Goal: Task Accomplishment & Management: Complete application form

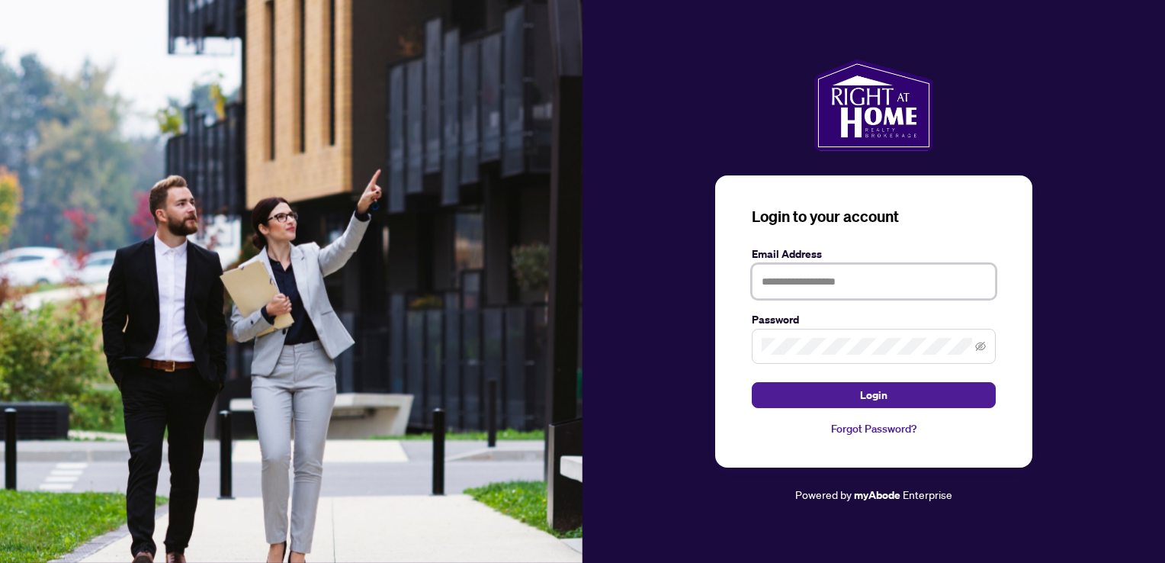
click at [866, 291] on input "text" at bounding box center [874, 281] width 244 height 35
type input "**********"
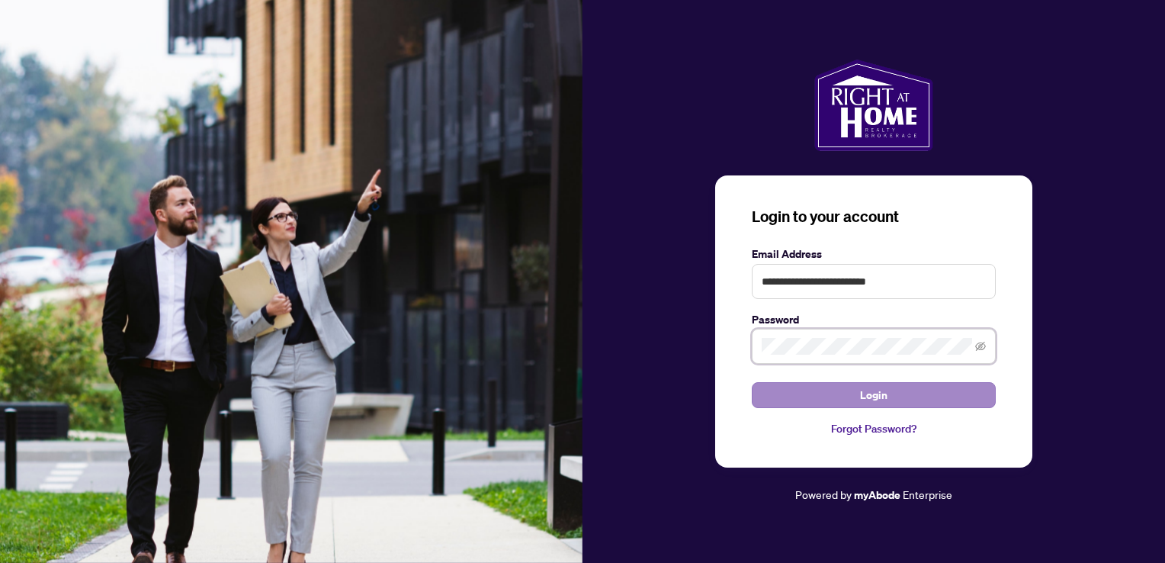
click at [752, 382] on button "Login" at bounding box center [874, 395] width 244 height 26
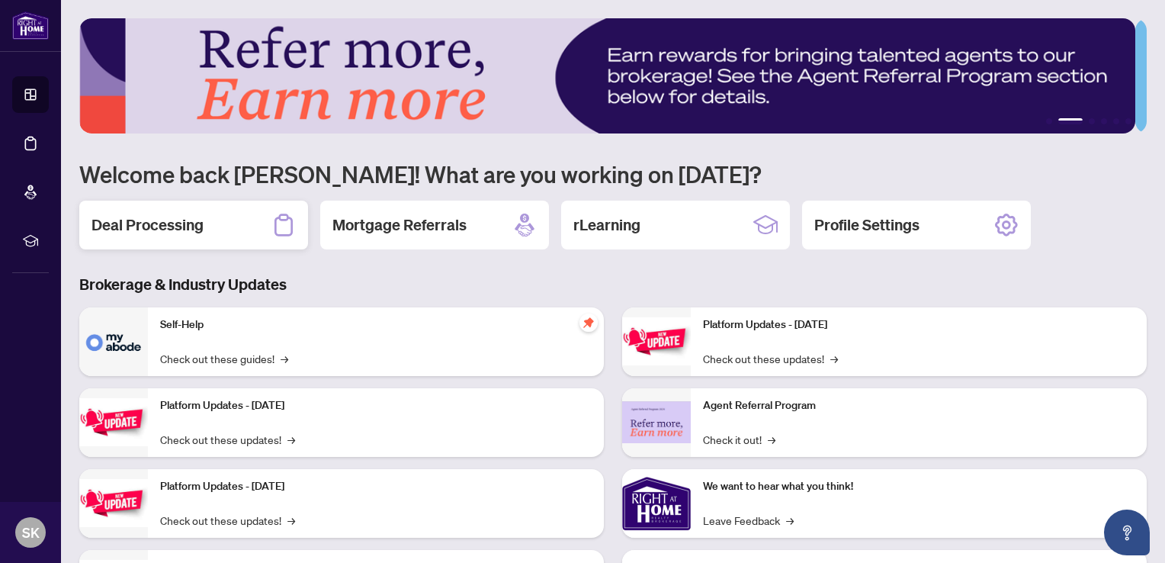
click at [178, 217] on h2 "Deal Processing" at bounding box center [147, 224] width 112 height 21
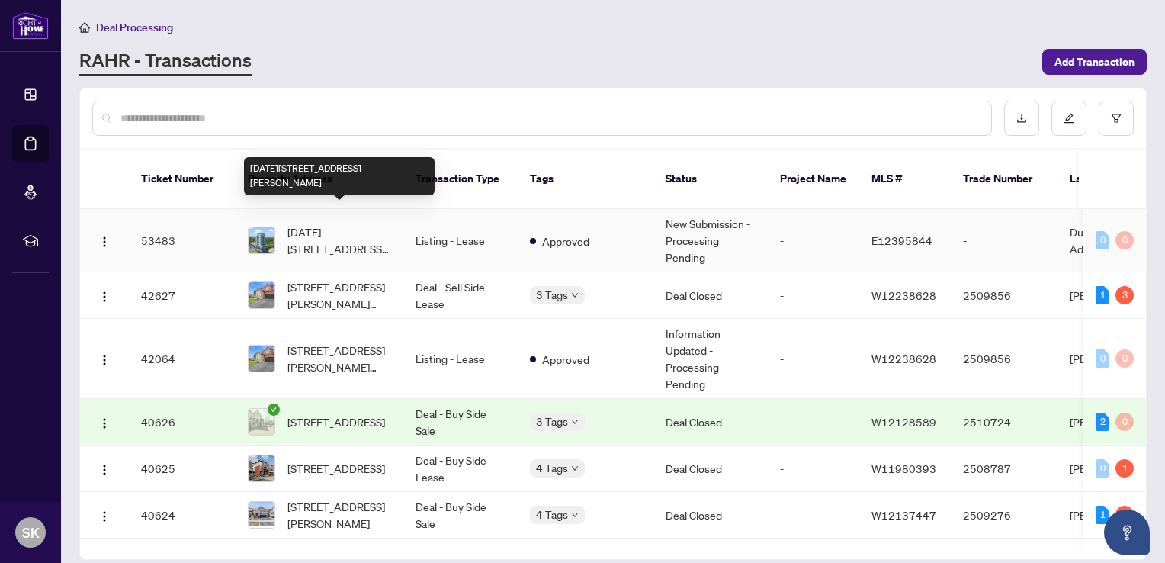
click at [334, 223] on span "[DATE][STREET_ADDRESS][PERSON_NAME]" at bounding box center [339, 240] width 104 height 34
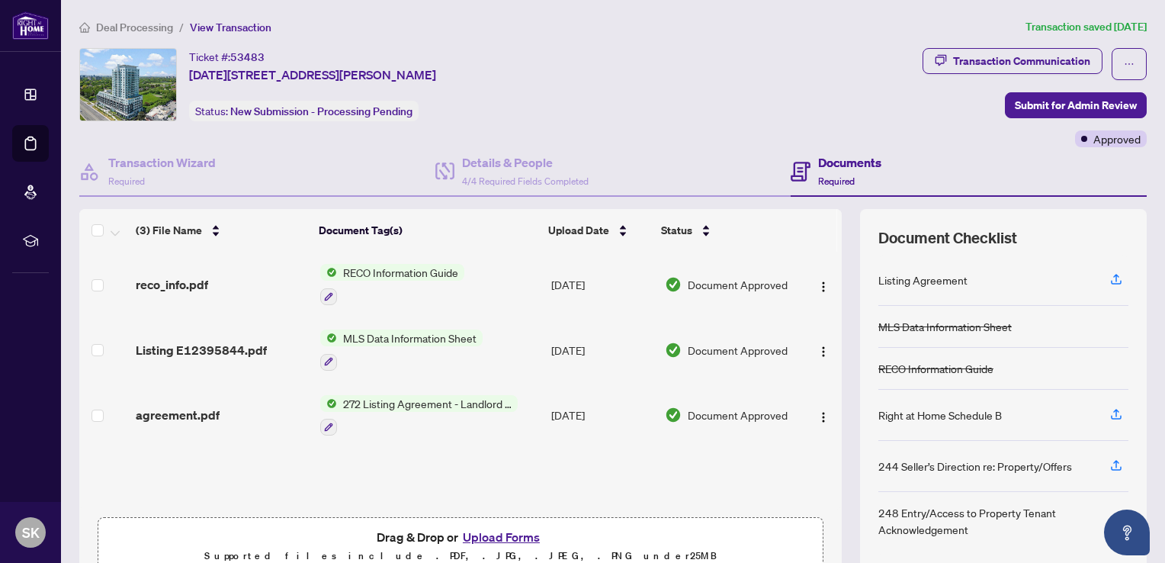
click at [526, 534] on button "Upload Forms" at bounding box center [501, 537] width 86 height 20
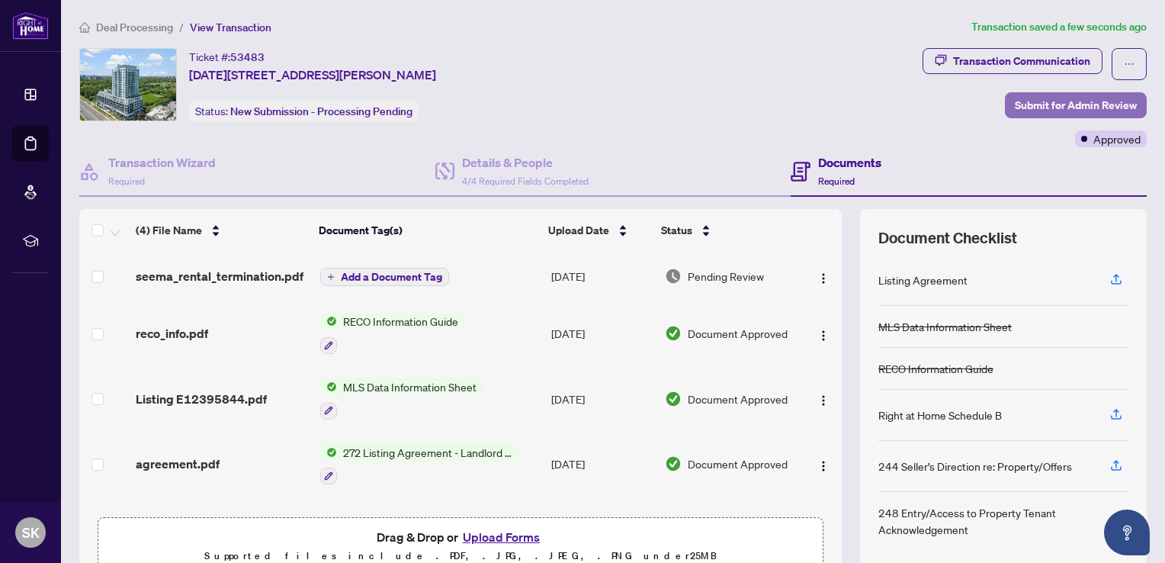
click at [1083, 107] on span "Submit for Admin Review" at bounding box center [1076, 105] width 122 height 24
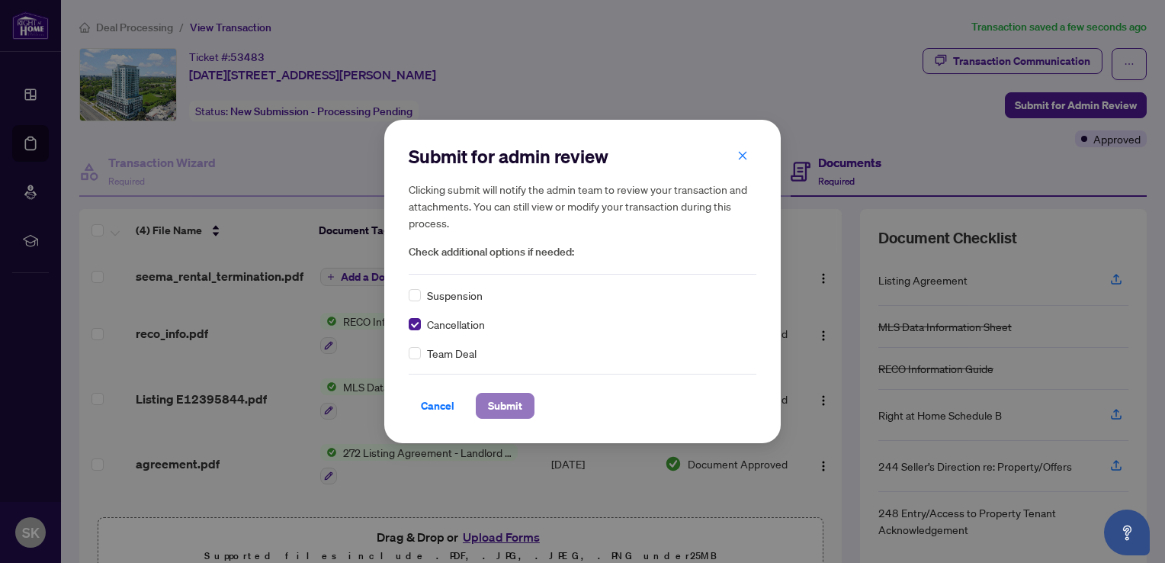
click at [516, 413] on button "Submit" at bounding box center [505, 406] width 59 height 26
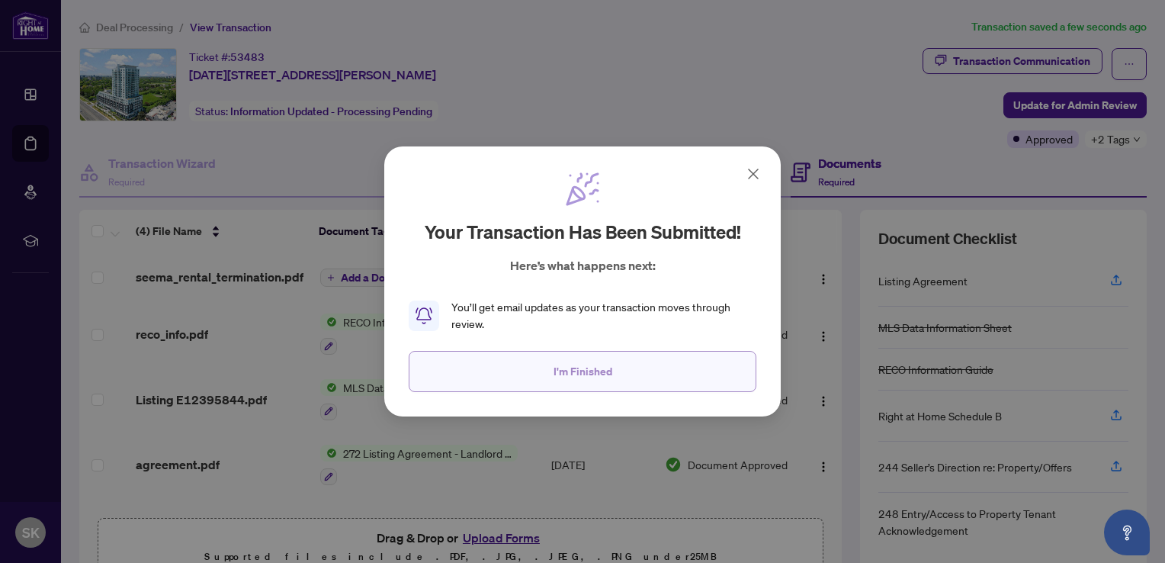
click at [570, 377] on span "I'm Finished" at bounding box center [582, 371] width 59 height 24
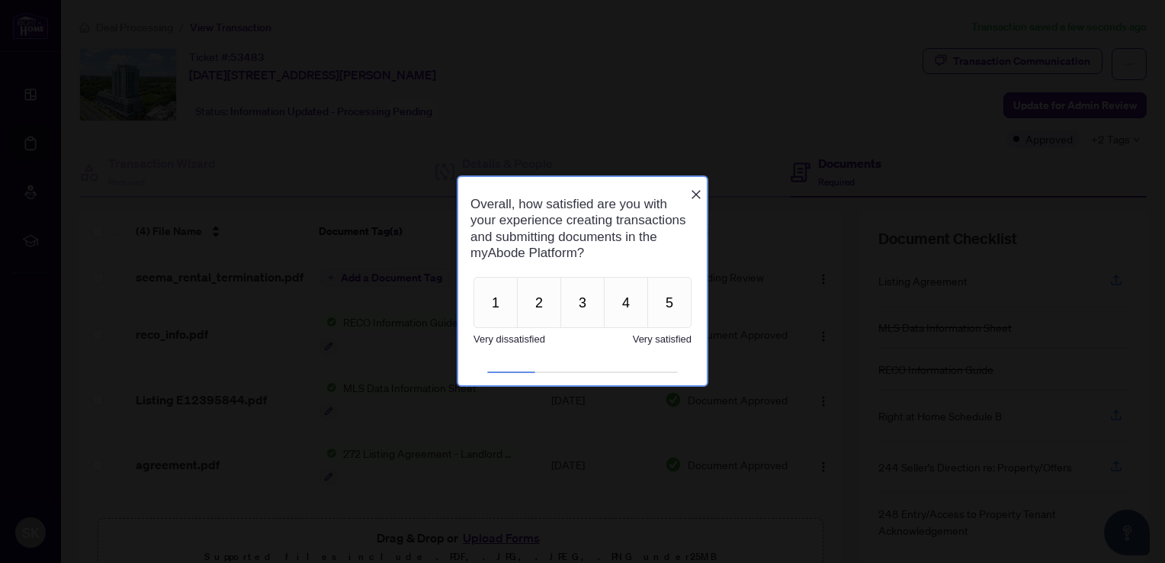
click at [700, 190] on icon "Close button" at bounding box center [695, 194] width 9 height 9
